Goal: Task Accomplishment & Management: Manage account settings

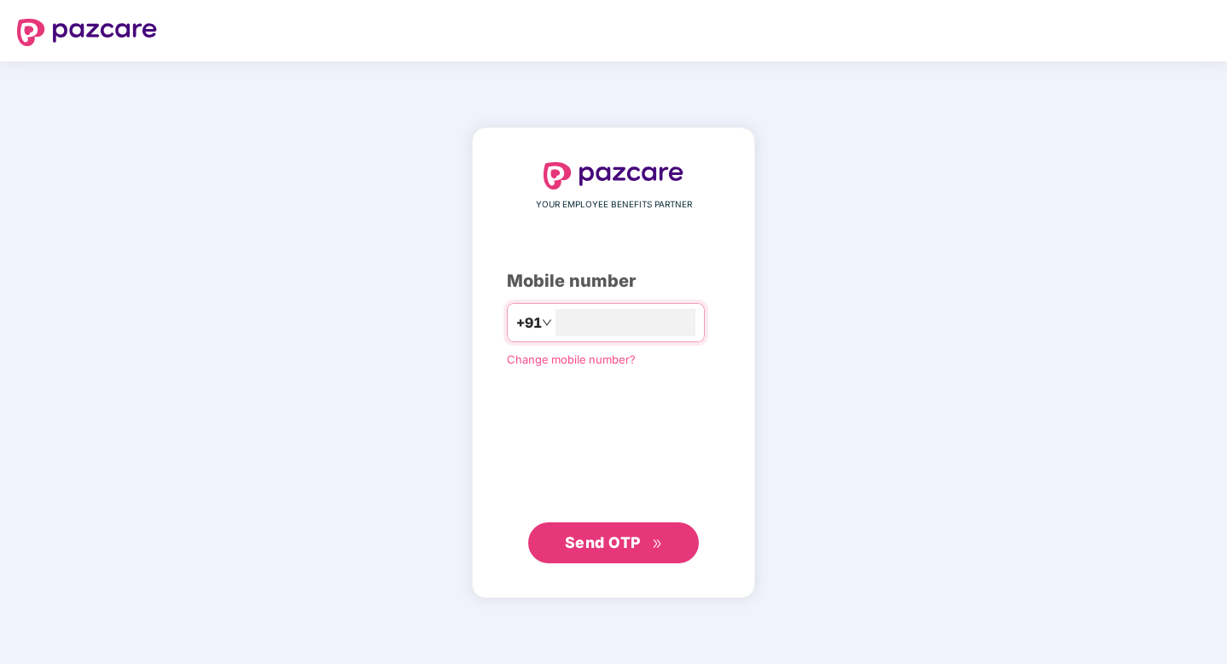
type input "**********"
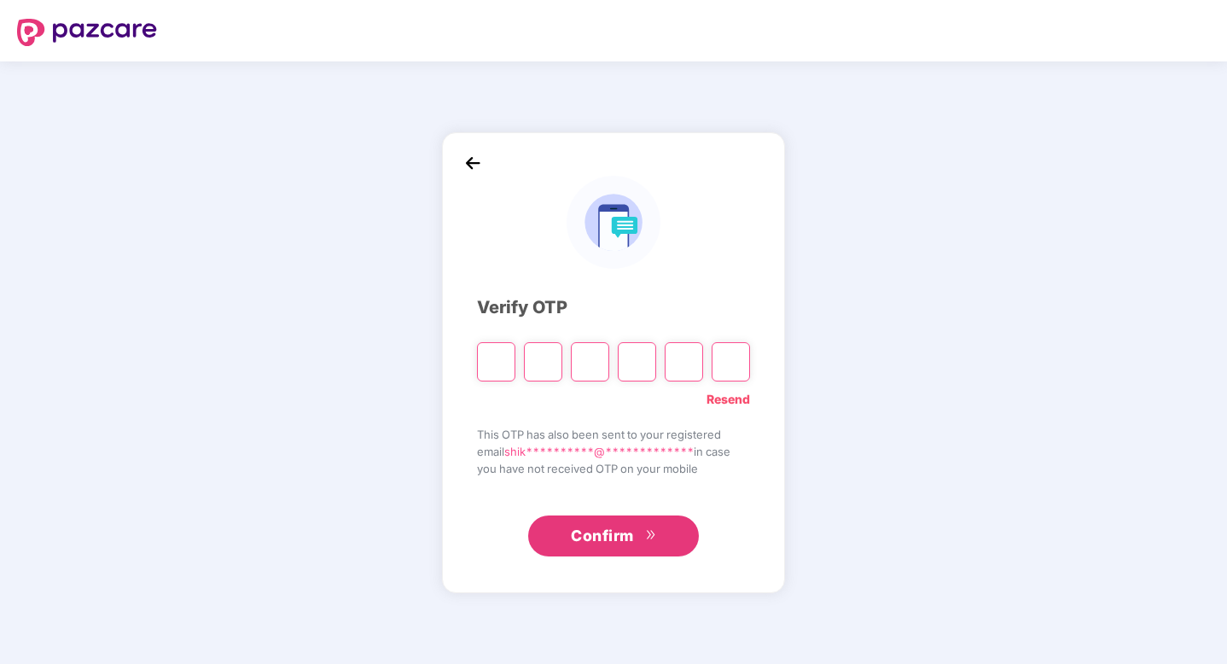
paste input "*"
type input "*"
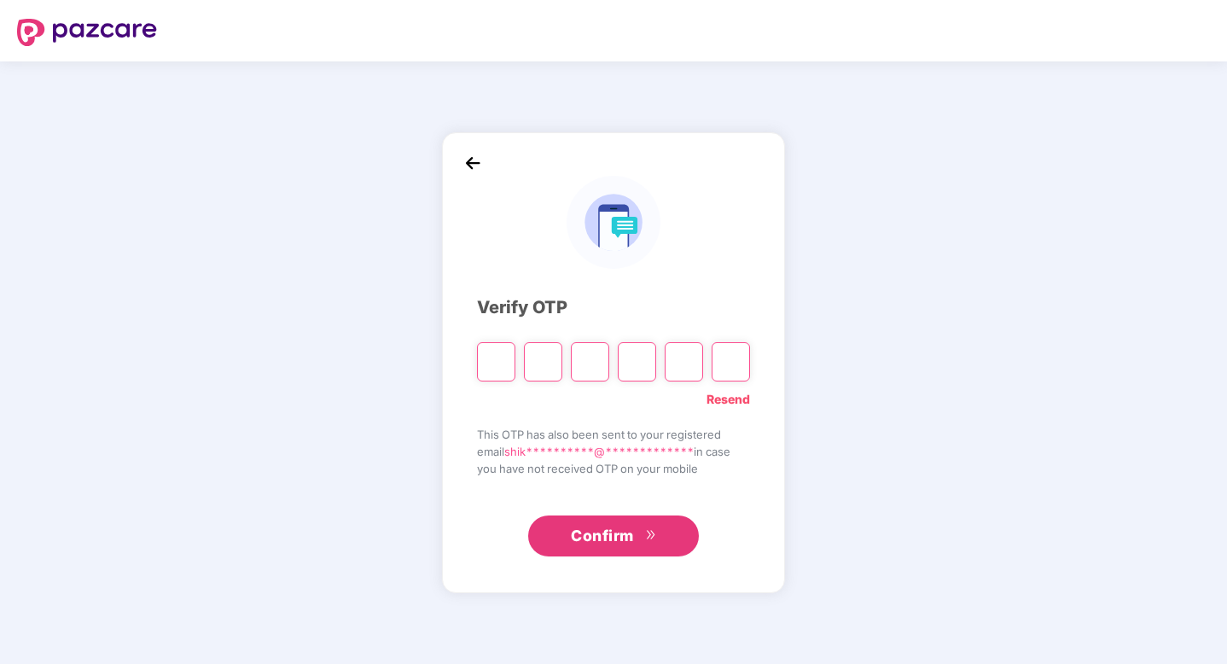
type input "*"
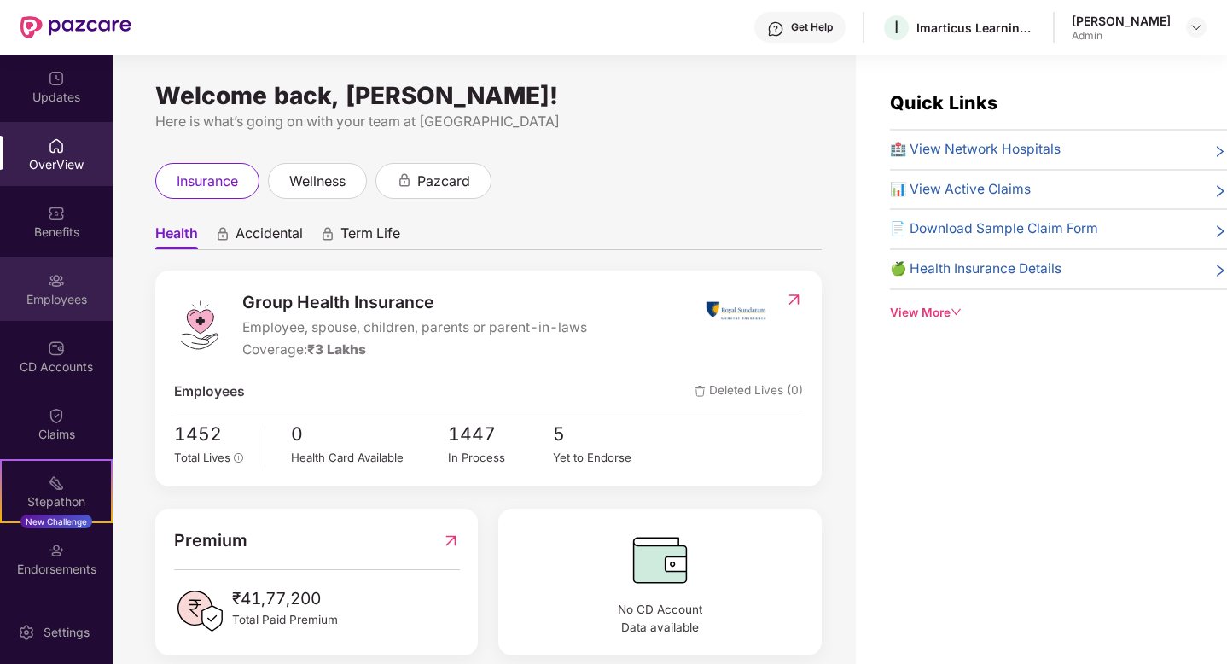
click at [55, 281] on img at bounding box center [56, 280] width 17 height 17
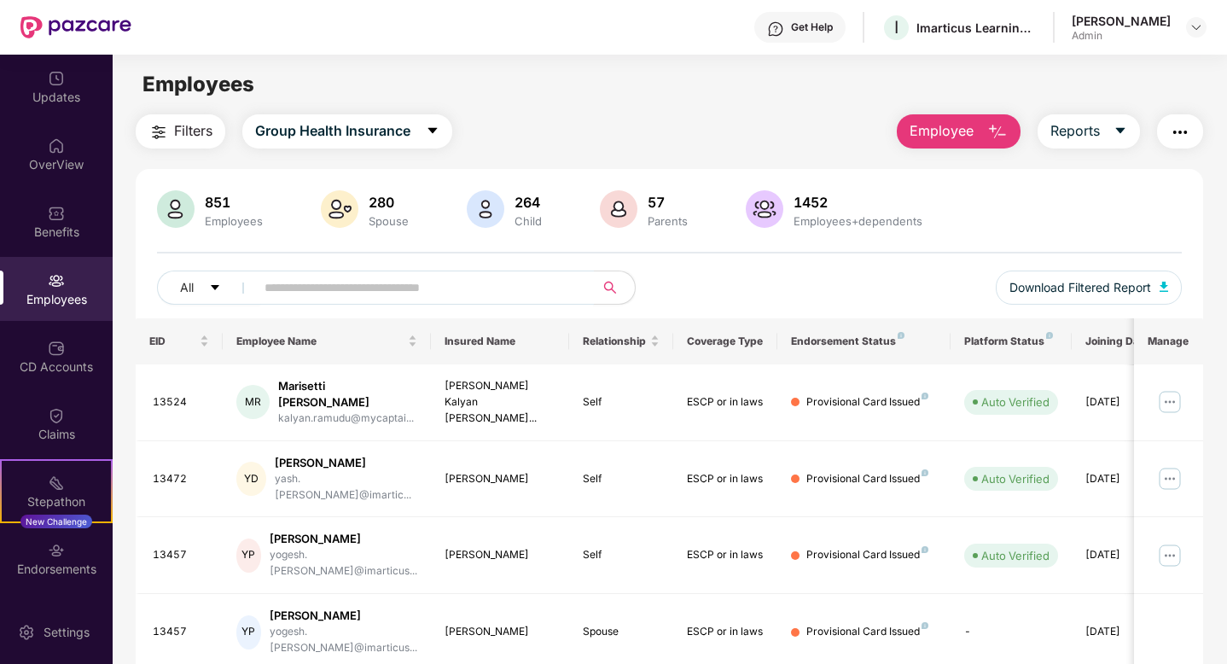
click at [335, 280] on input "text" at bounding box center [417, 288] width 306 height 26
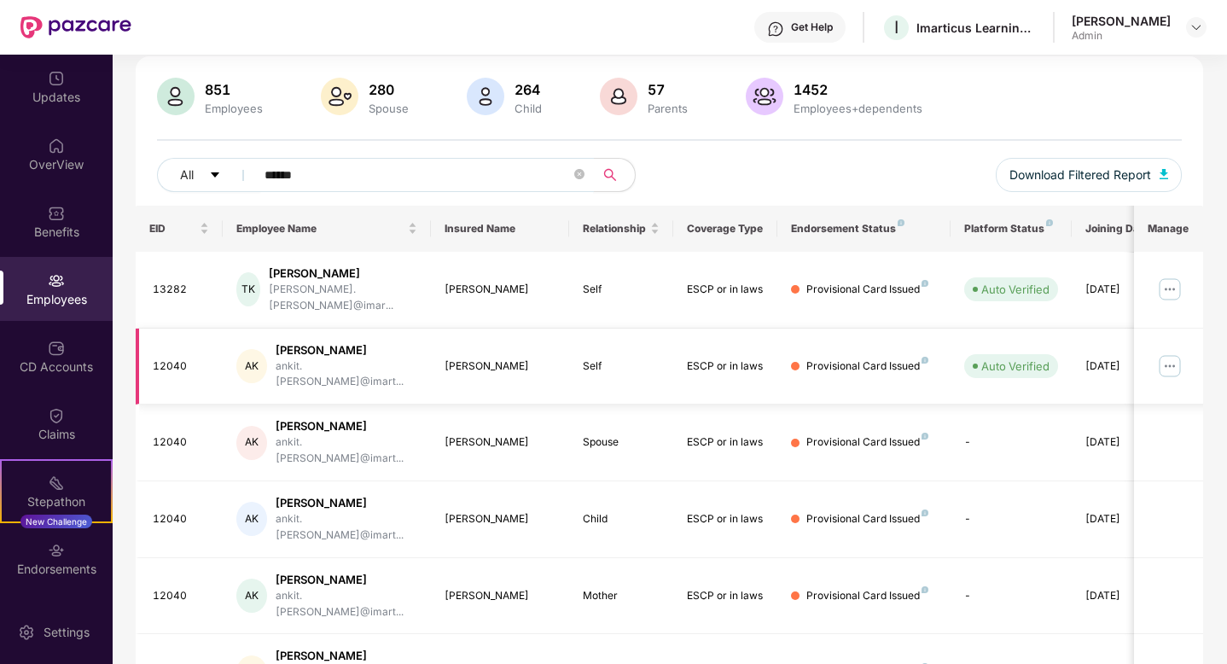
scroll to position [113, 0]
type input "******"
click at [1163, 351] on img at bounding box center [1169, 364] width 27 height 27
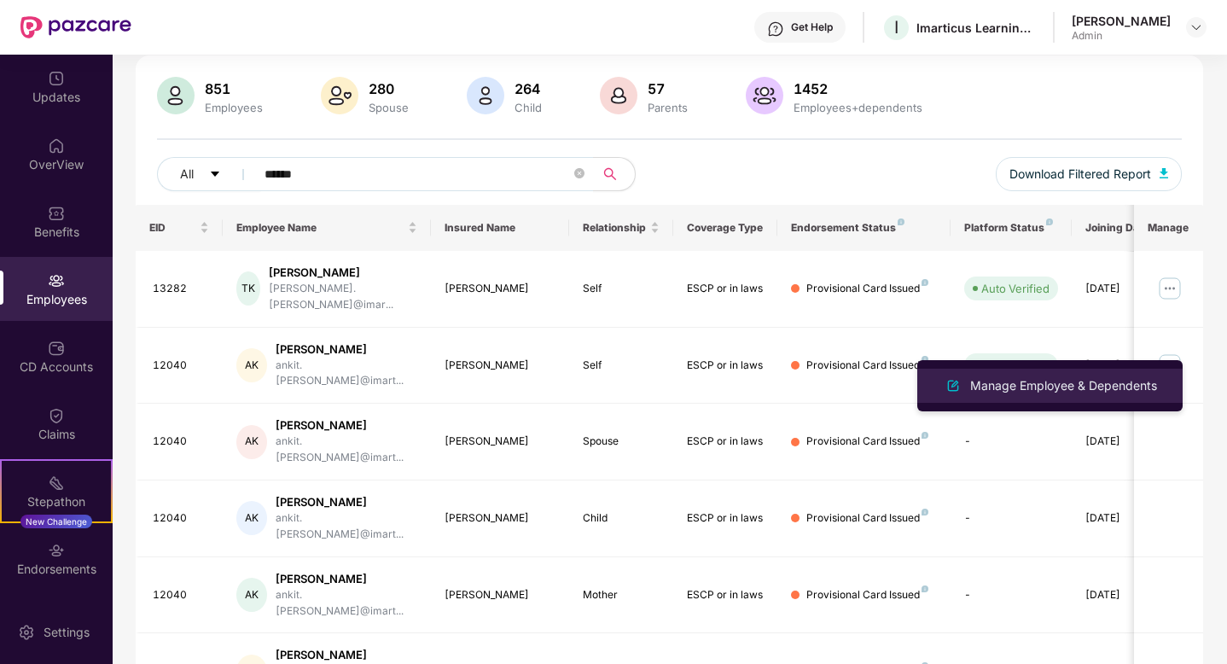
click at [1020, 377] on div "Manage Employee & Dependents" at bounding box center [1063, 385] width 194 height 19
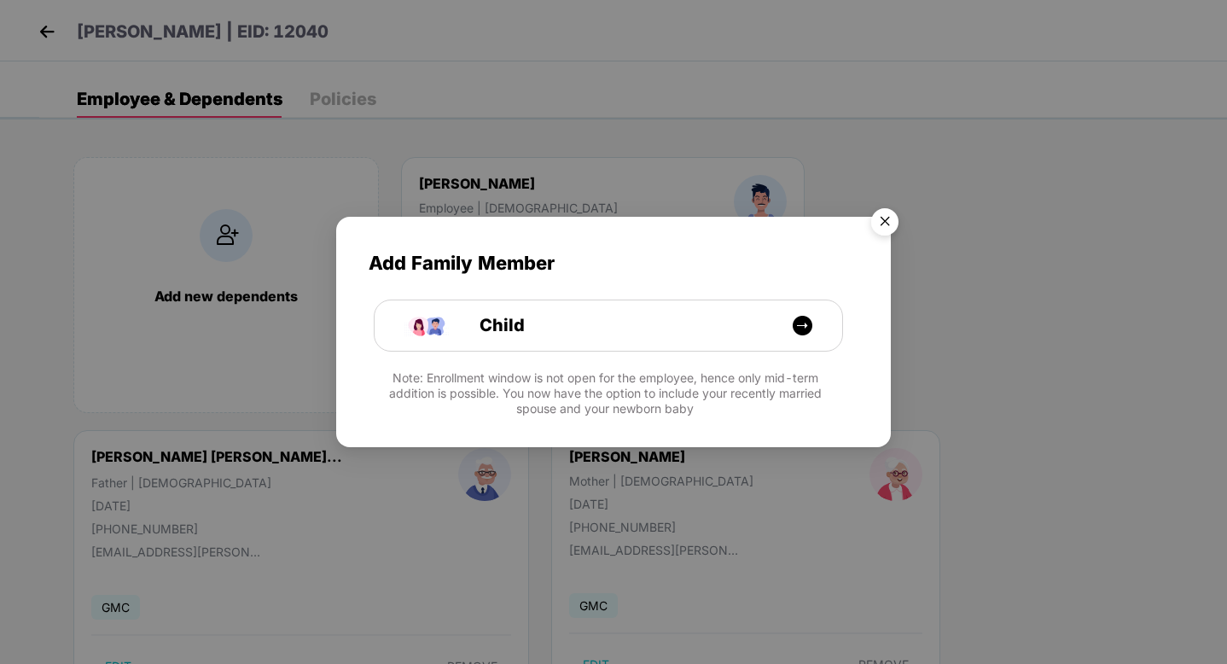
click at [879, 217] on img "Close" at bounding box center [885, 224] width 48 height 48
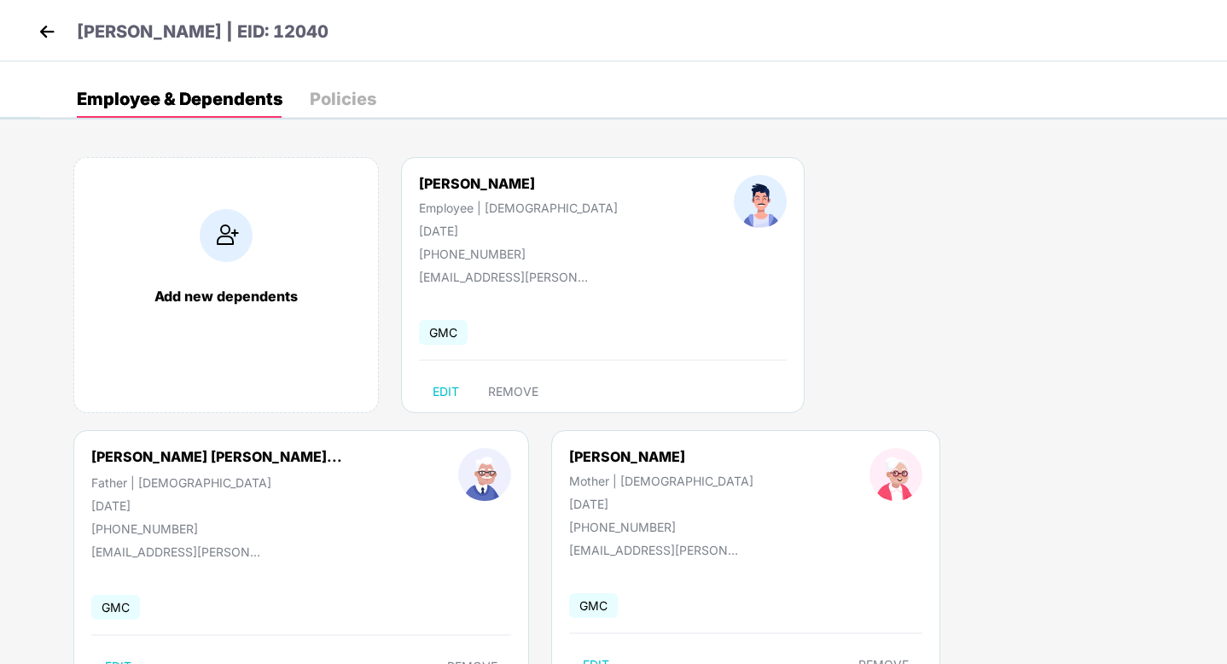
scroll to position [65, 0]
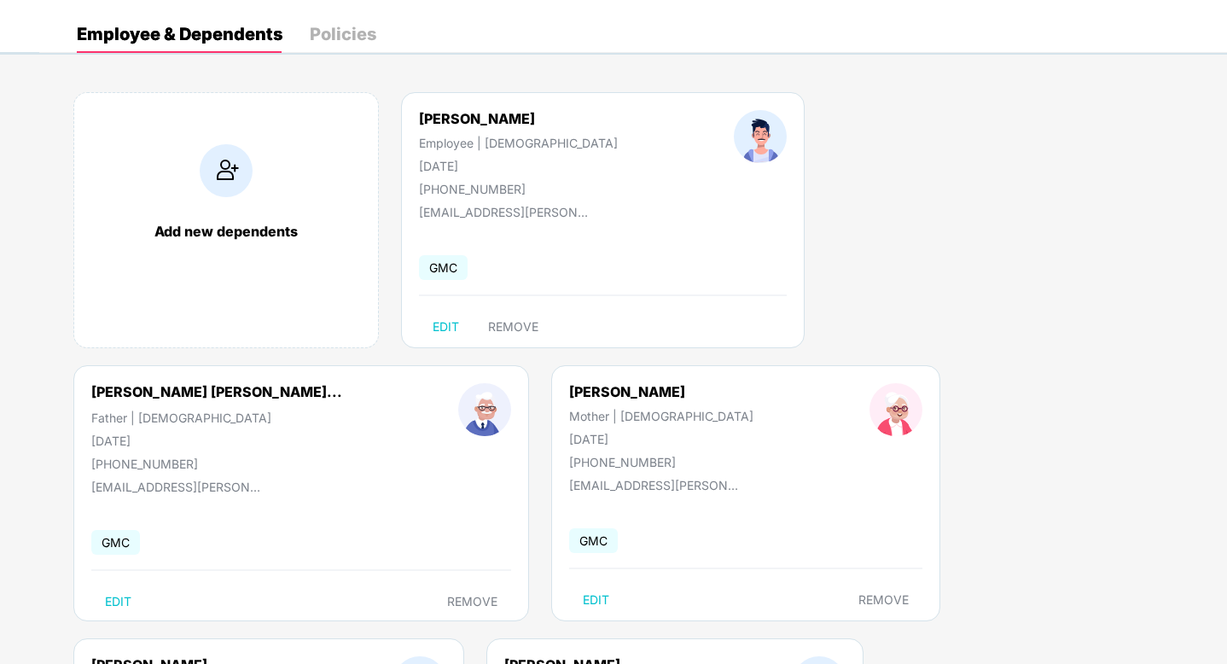
drag, startPoint x: 778, startPoint y: 437, endPoint x: 844, endPoint y: 436, distance: 66.5
